Goal: Task Accomplishment & Management: Complete application form

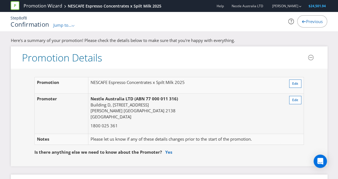
click at [72, 28] on div "Step 8 of 8 Confirmation Jump to... .st0{fill-rule:evenodd;clip-rule:evenodd;} …" at bounding box center [168, 21] width 325 height 19
click at [69, 25] on span "Jump to..." at bounding box center [62, 25] width 18 height 6
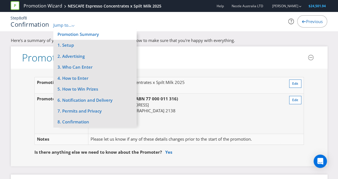
click at [76, 37] on li "Promotion Summary" at bounding box center [94, 34] width 83 height 11
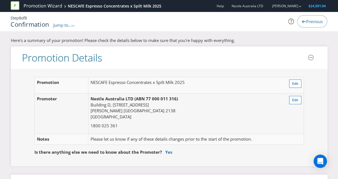
click at [69, 25] on span "Jump to..." at bounding box center [62, 25] width 18 height 6
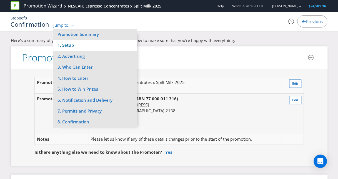
click at [78, 45] on li "1. Setup" at bounding box center [94, 45] width 83 height 11
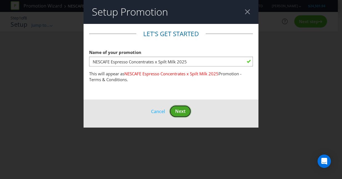
click at [185, 108] on button "Next" at bounding box center [181, 111] width 22 height 13
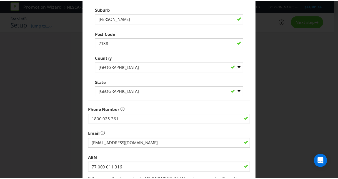
scroll to position [183, 0]
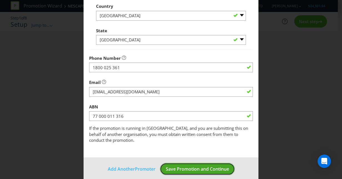
click at [203, 166] on span "Save Promotion and Continue" at bounding box center [197, 169] width 63 height 6
